Goal: Information Seeking & Learning: Learn about a topic

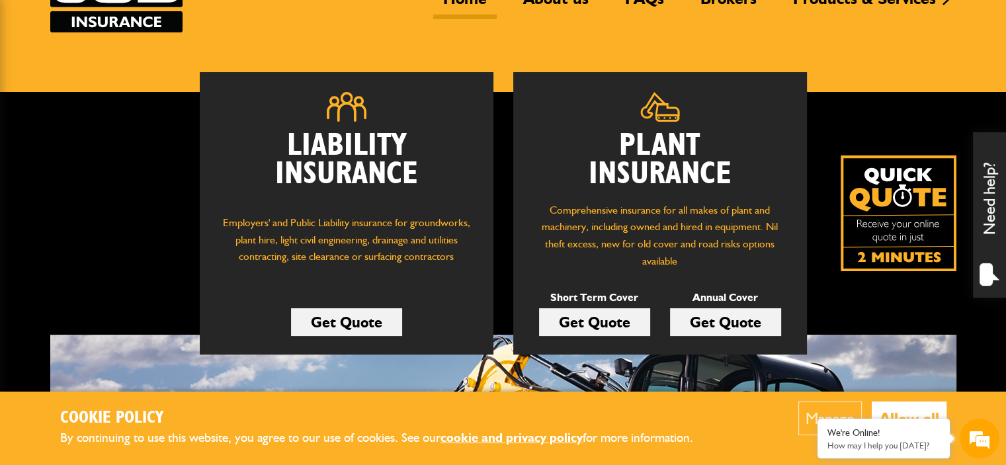
scroll to position [132, 0]
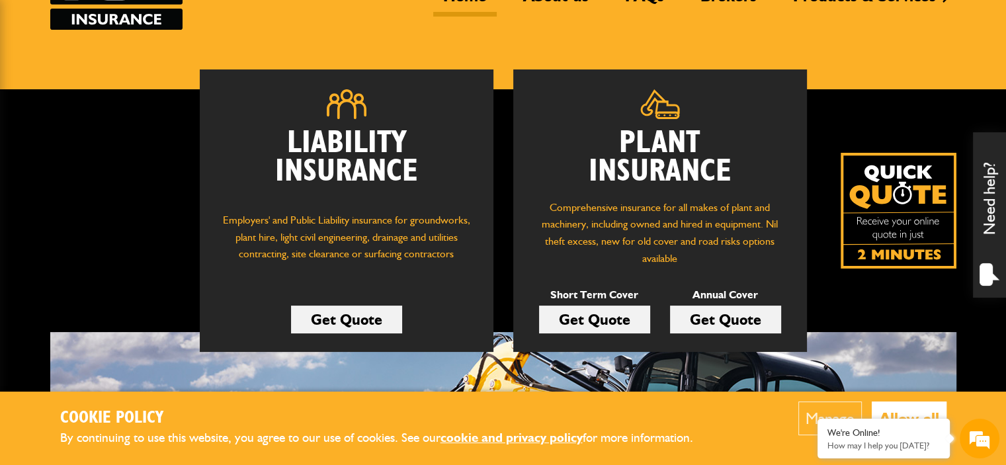
click at [601, 319] on link "Get Quote" at bounding box center [594, 320] width 111 height 28
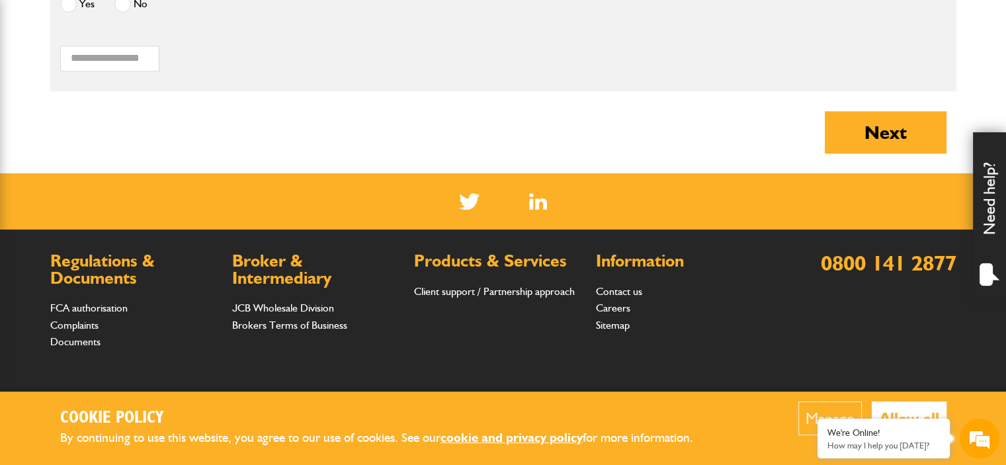
scroll to position [1521, 0]
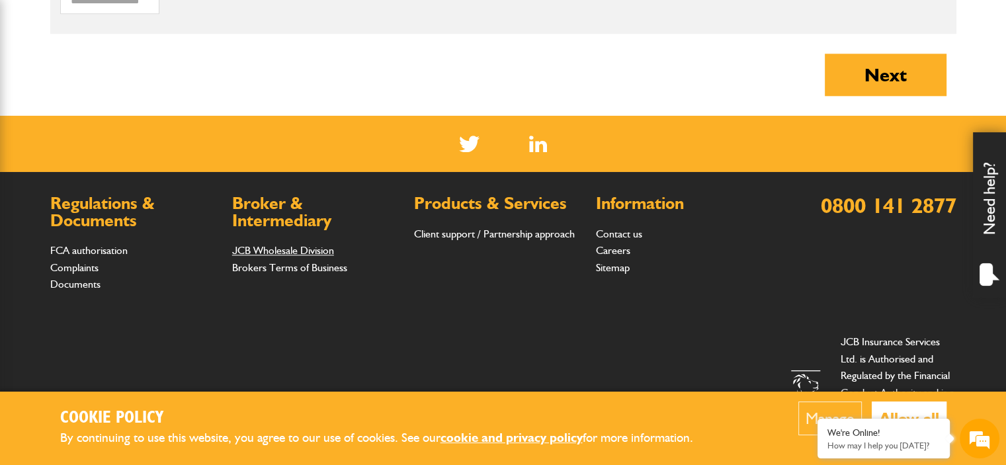
click at [288, 251] on link "JCB Wholesale Division" at bounding box center [283, 250] width 102 height 13
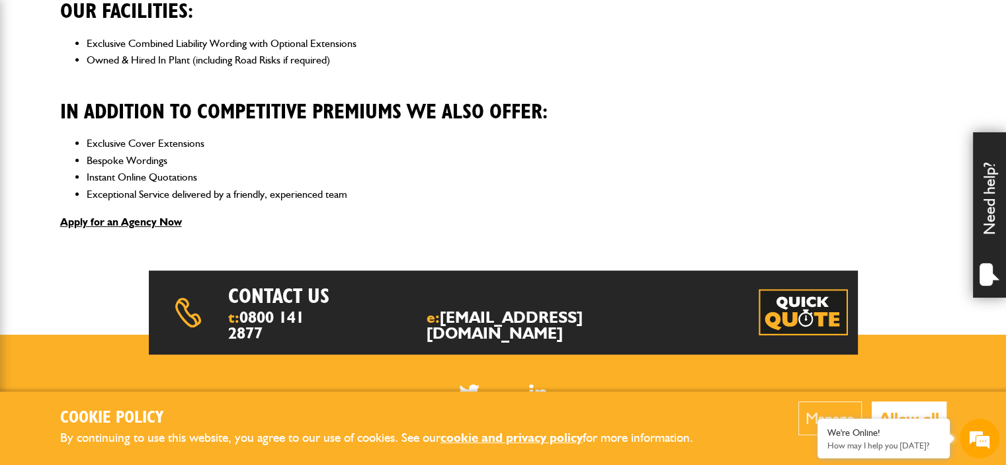
scroll to position [302, 0]
